Goal: Task Accomplishment & Management: Use online tool/utility

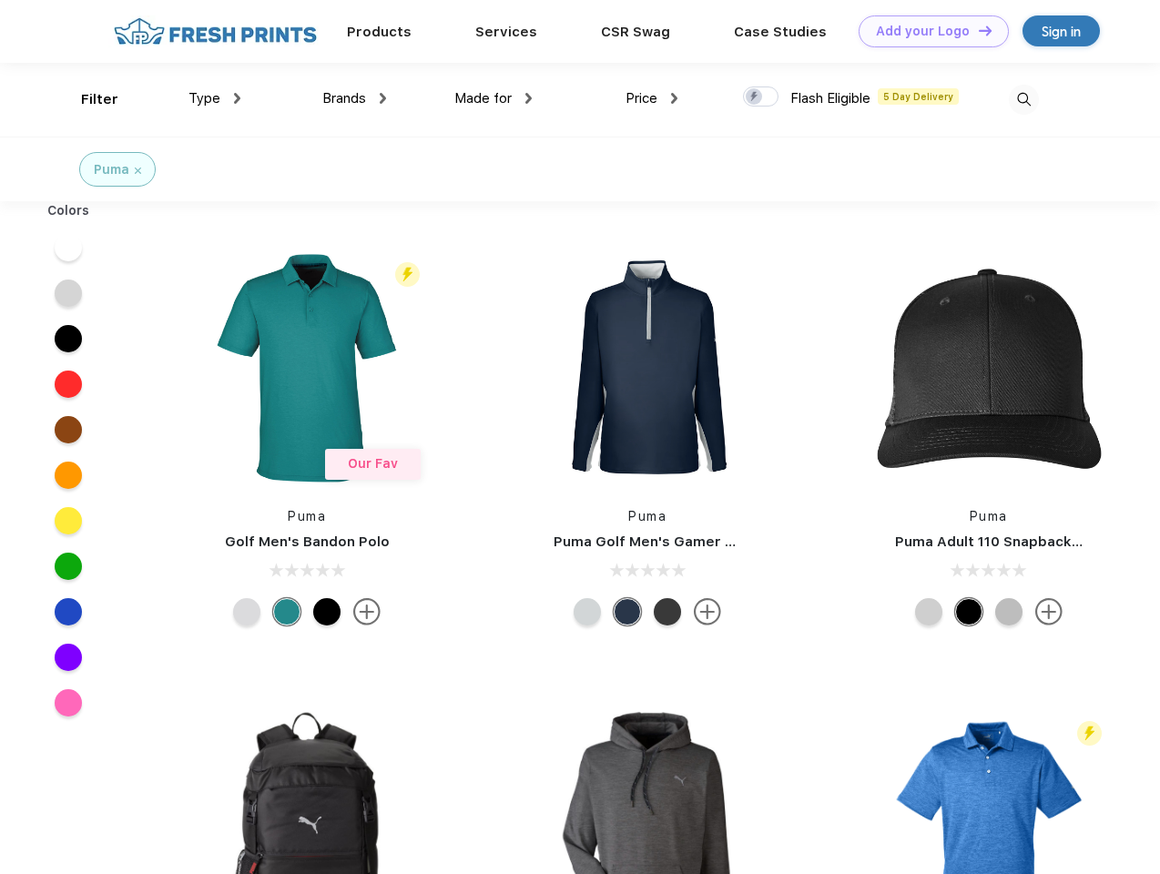
scroll to position [1, 0]
click at [927, 31] on link "Add your Logo Design Tool" at bounding box center [933, 31] width 150 height 32
click at [0, 0] on div "Design Tool" at bounding box center [0, 0] width 0 height 0
click at [977, 30] on link "Add your Logo Design Tool" at bounding box center [933, 31] width 150 height 32
click at [87, 99] on div "Filter" at bounding box center [99, 99] width 37 height 21
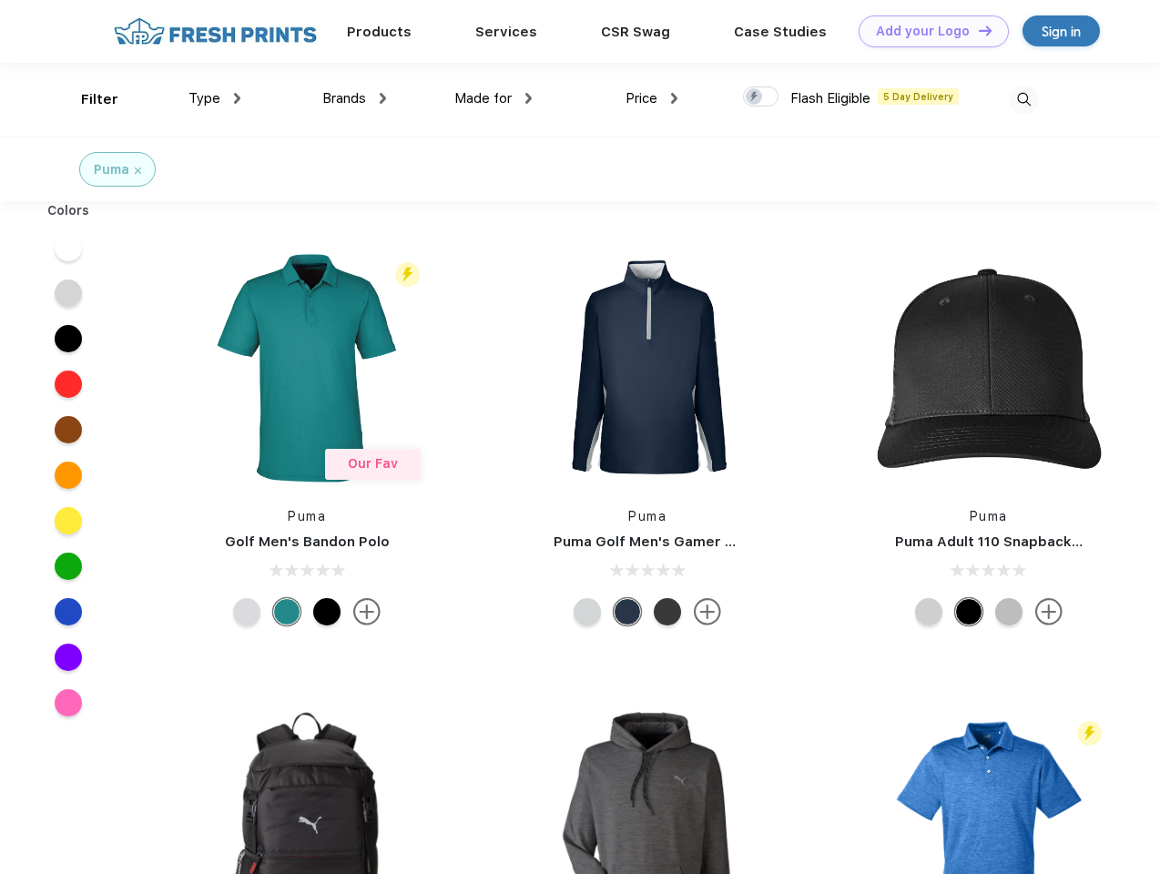
click at [215, 98] on span "Type" at bounding box center [204, 98] width 32 height 16
click at [354, 98] on span "Brands" at bounding box center [344, 98] width 44 height 16
click at [493, 98] on span "Made for" at bounding box center [482, 98] width 57 height 16
click at [652, 98] on span "Price" at bounding box center [641, 98] width 32 height 16
click at [761, 97] on div at bounding box center [760, 96] width 35 height 20
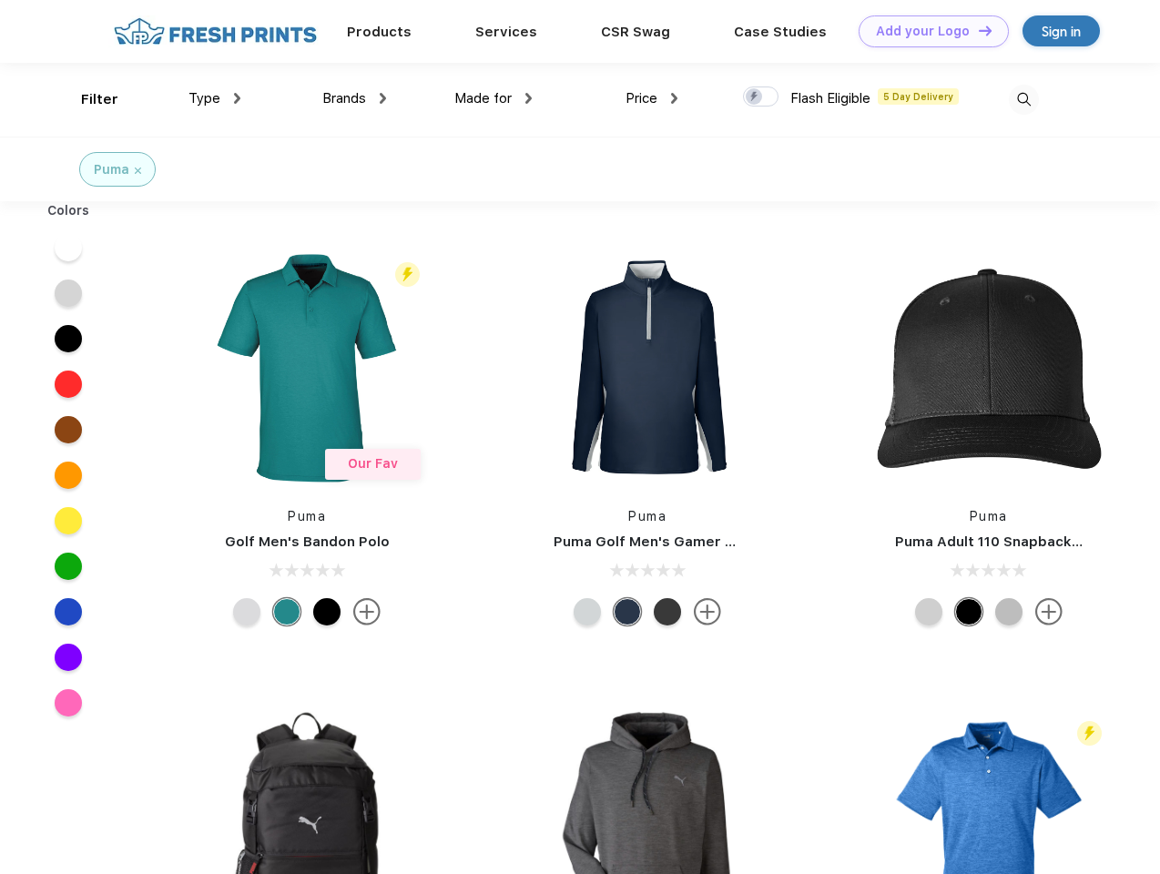
click at [755, 97] on input "checkbox" at bounding box center [749, 92] width 12 height 12
click at [1023, 99] on img at bounding box center [1023, 100] width 30 height 30
